Goal: Transaction & Acquisition: Book appointment/travel/reservation

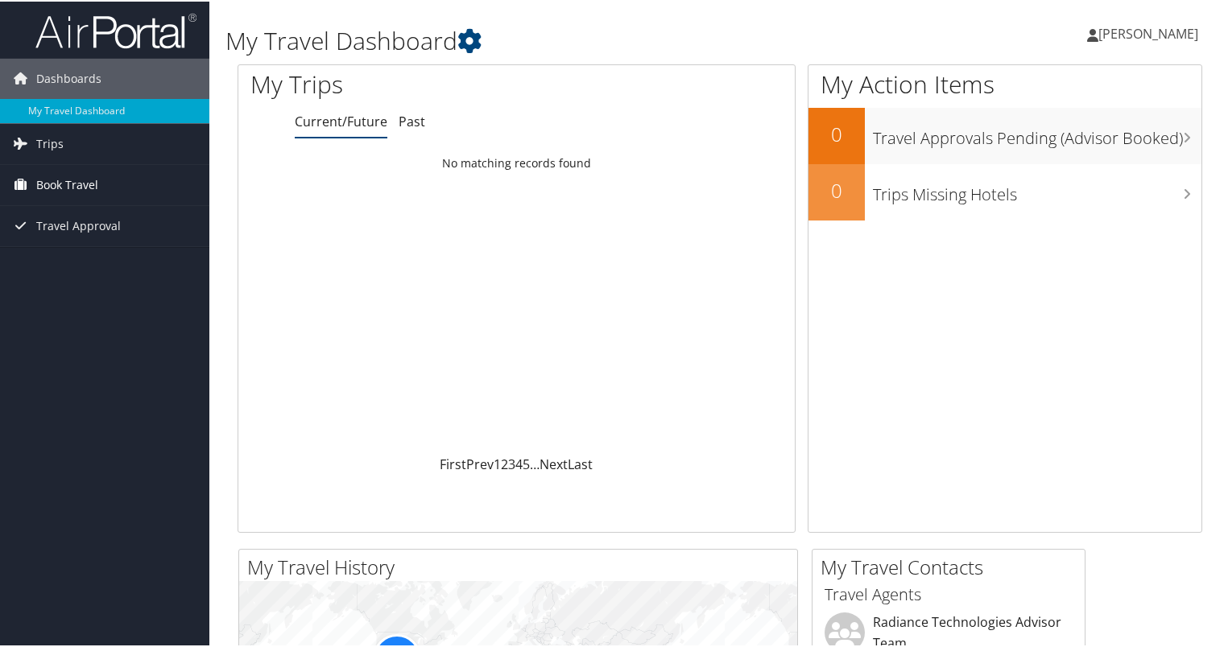
click at [64, 187] on span "Book Travel" at bounding box center [67, 183] width 62 height 40
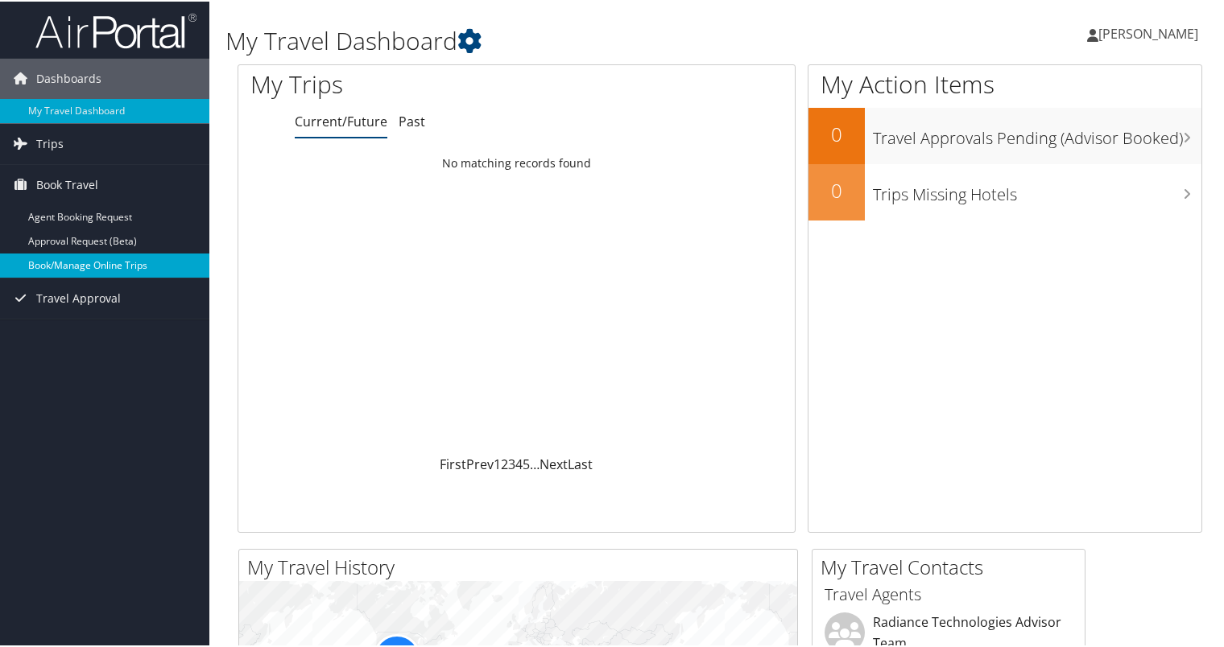
click at [77, 262] on link "Book/Manage Online Trips" at bounding box center [104, 264] width 209 height 24
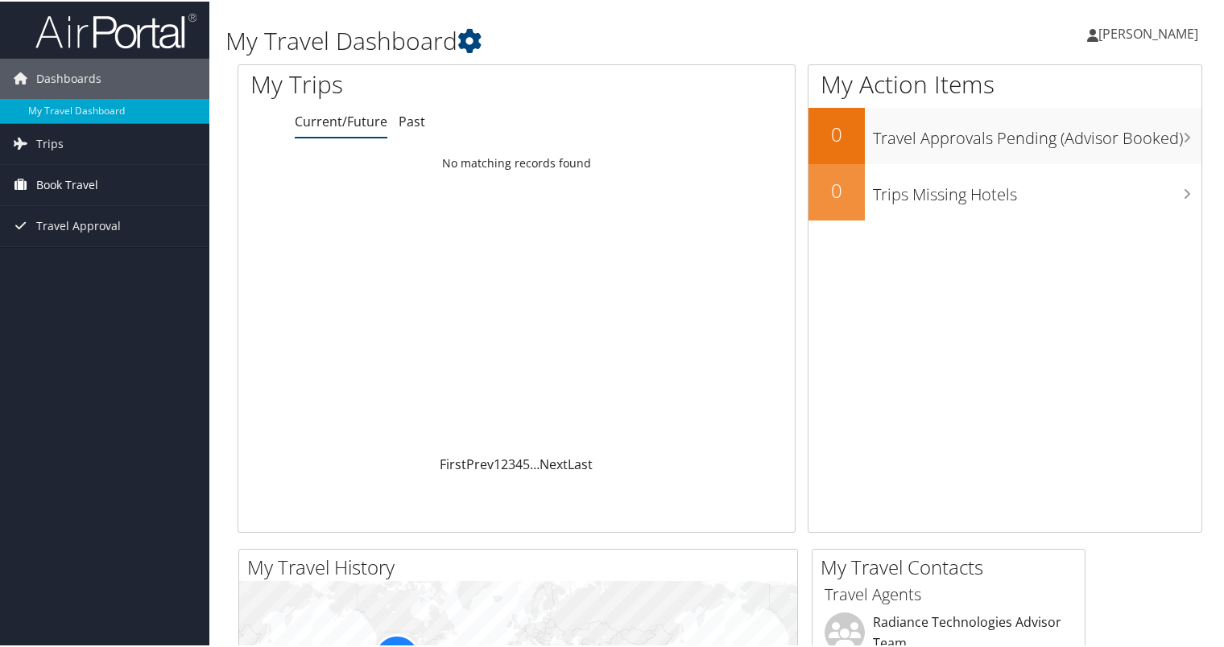
click at [61, 177] on span "Book Travel" at bounding box center [67, 183] width 62 height 40
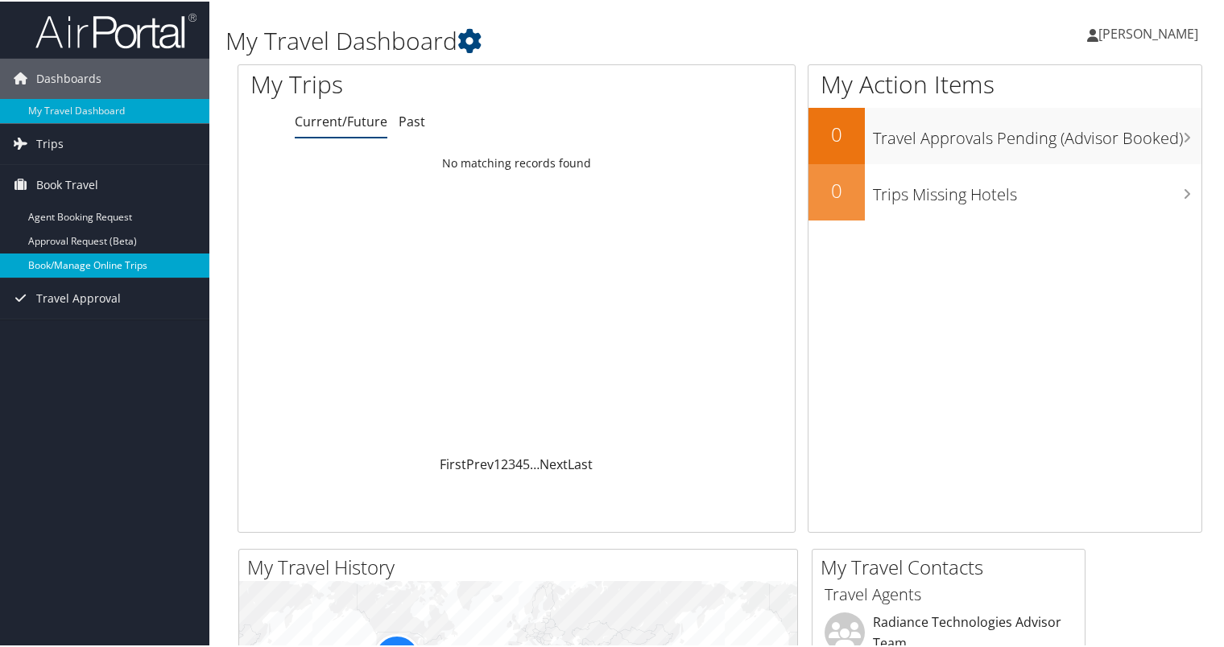
click at [68, 259] on link "Book/Manage Online Trips" at bounding box center [104, 264] width 209 height 24
